Goal: Find contact information

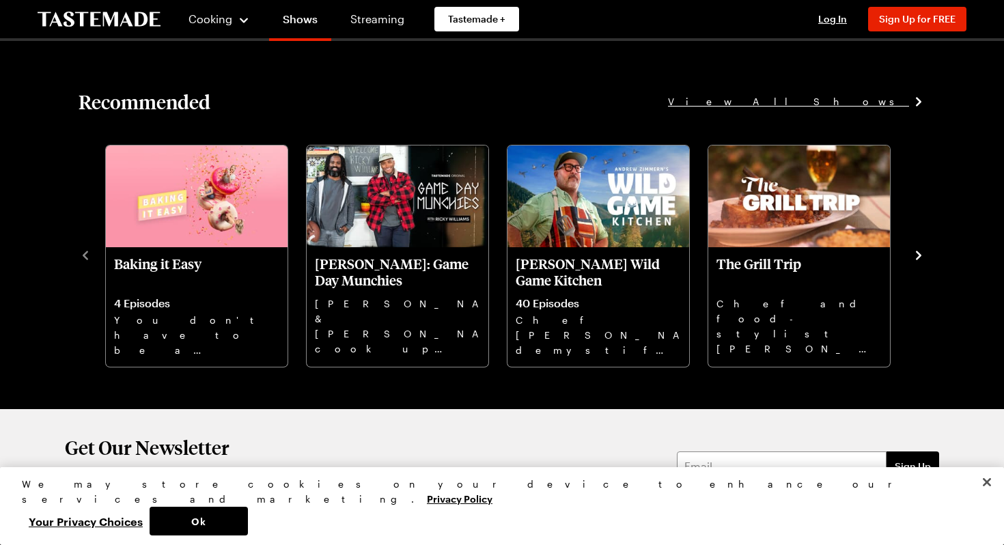
scroll to position [1905, 0]
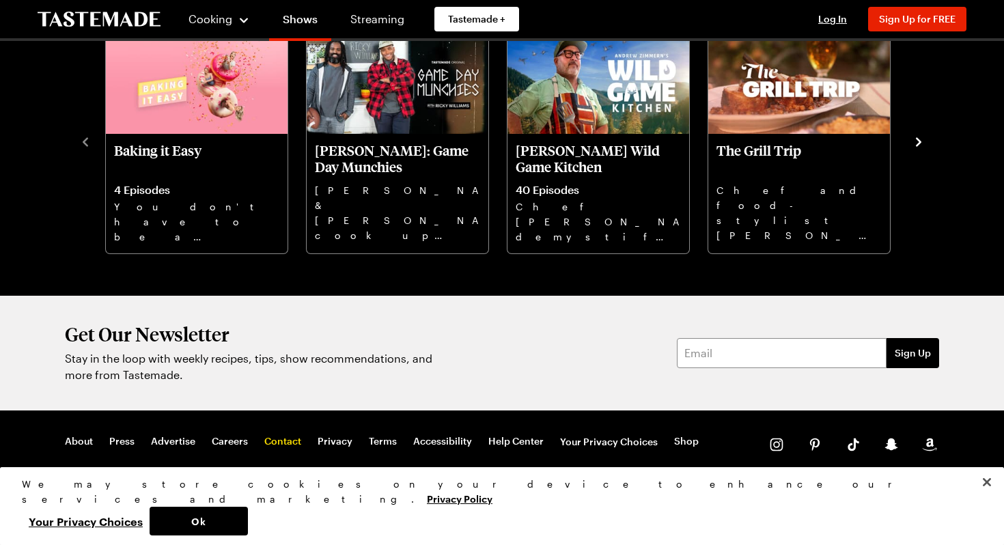
click at [288, 442] on link "Contact" at bounding box center [282, 442] width 37 height 14
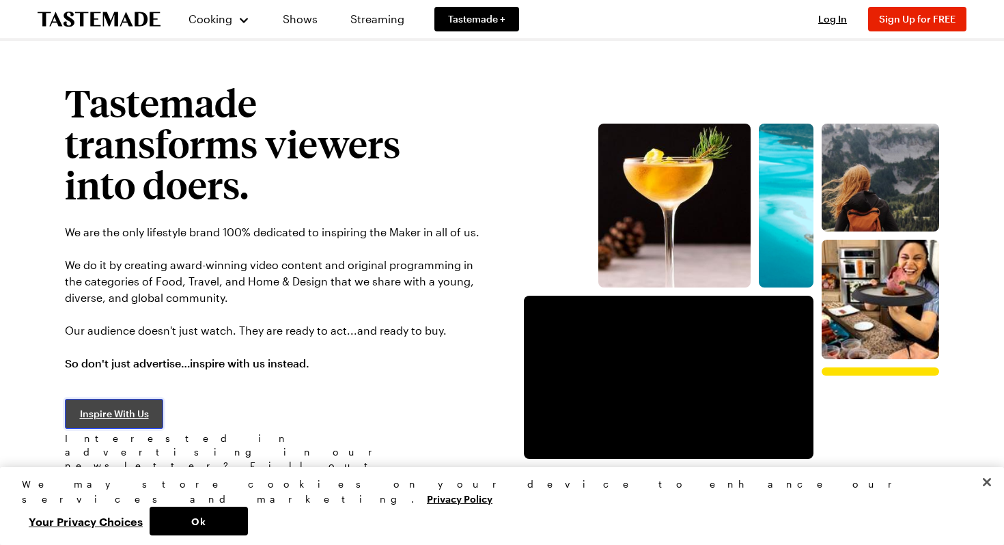
click at [142, 412] on span "Inspire With Us" at bounding box center [114, 414] width 69 height 14
